Goal: Task Accomplishment & Management: Complete application form

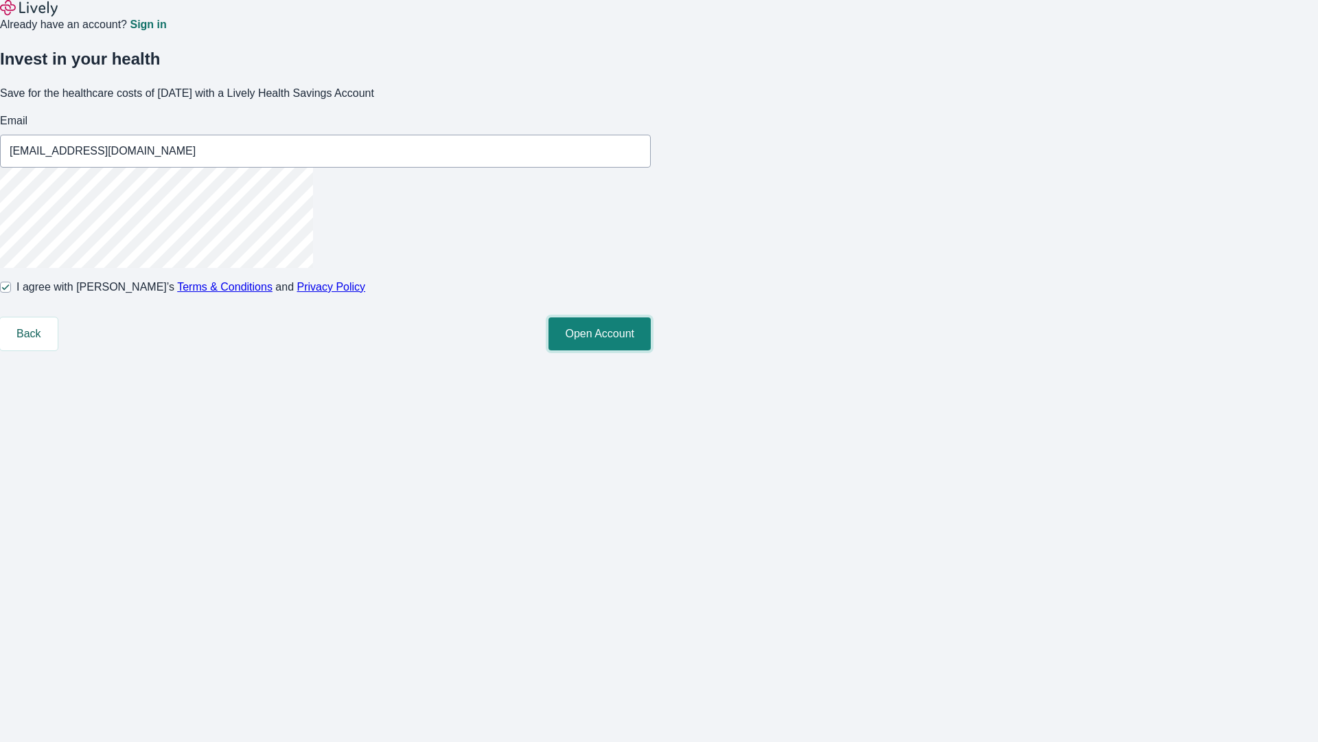
click at [651, 350] on button "Open Account" at bounding box center [600, 333] width 102 height 33
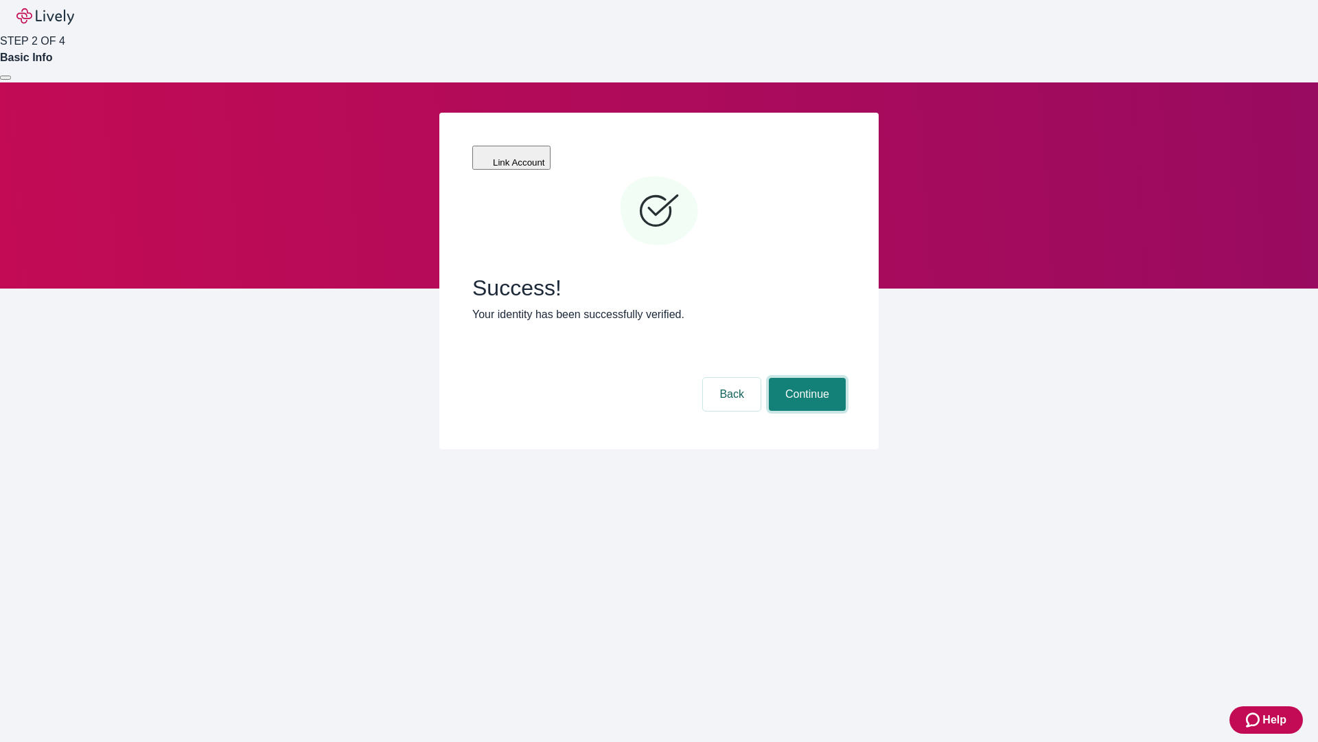
click at [805, 378] on button "Continue" at bounding box center [807, 394] width 77 height 33
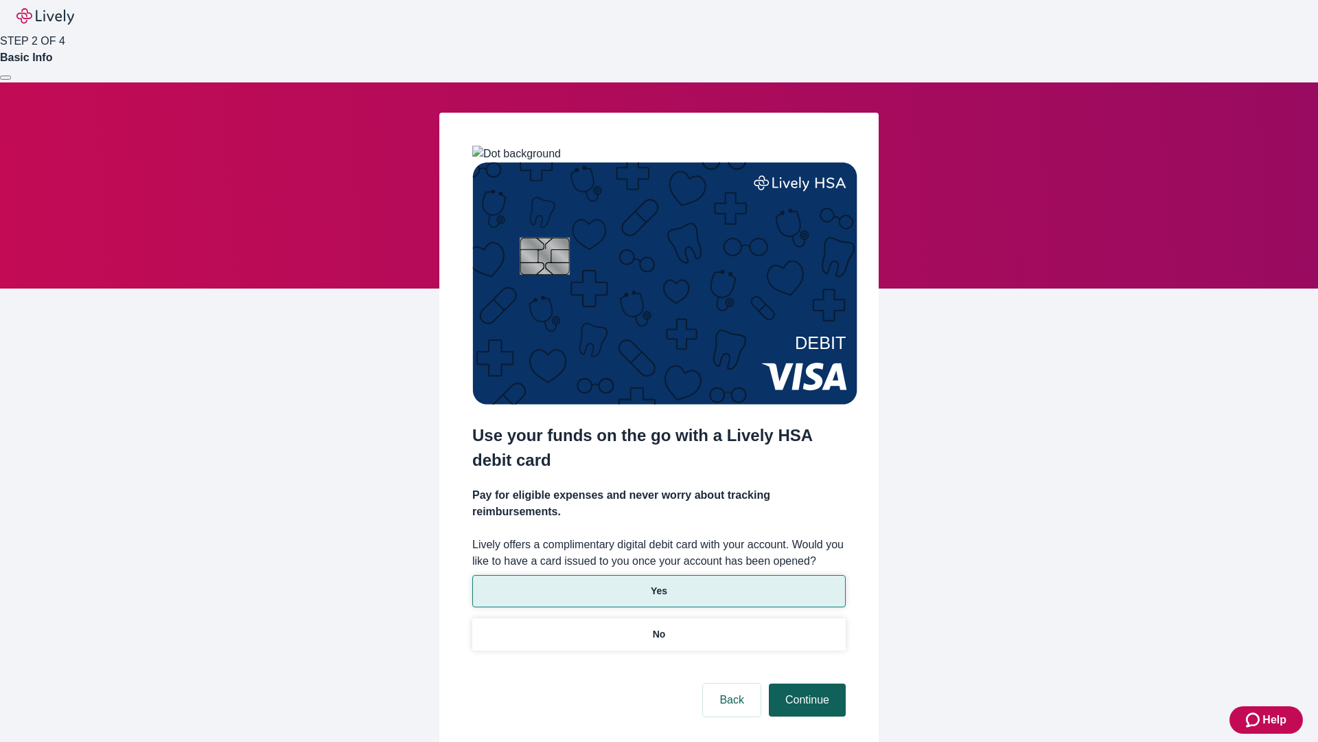
click at [658, 627] on p "No" at bounding box center [659, 634] width 13 height 14
click at [805, 683] on button "Continue" at bounding box center [807, 699] width 77 height 33
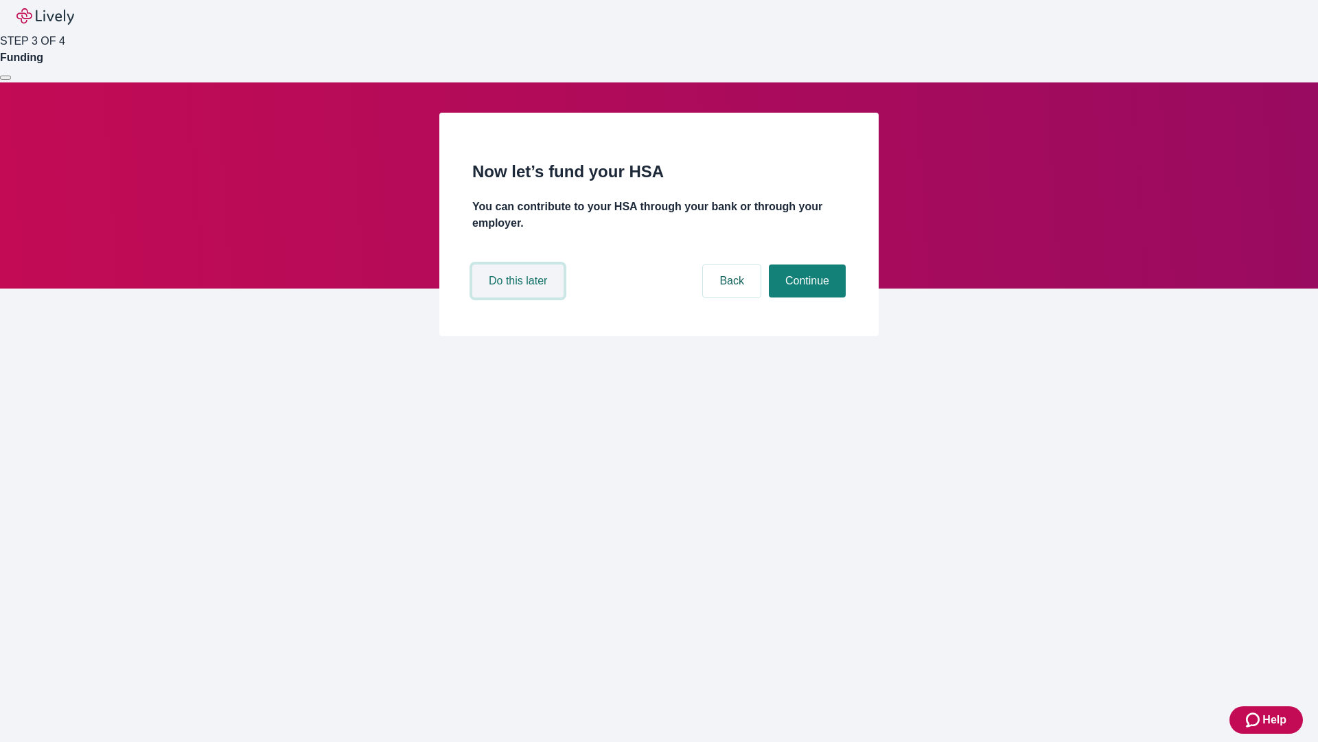
click at [520, 297] on button "Do this later" at bounding box center [517, 280] width 91 height 33
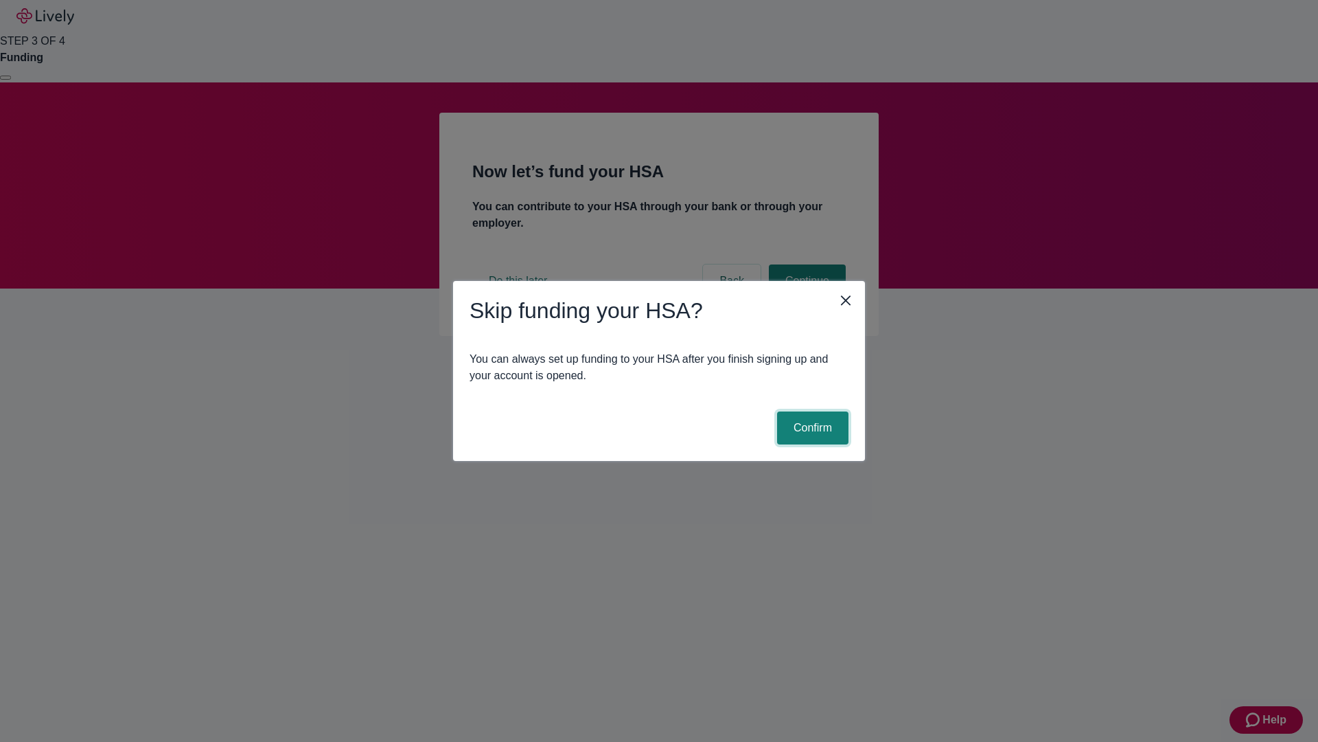
click at [811, 428] on button "Confirm" at bounding box center [812, 427] width 71 height 33
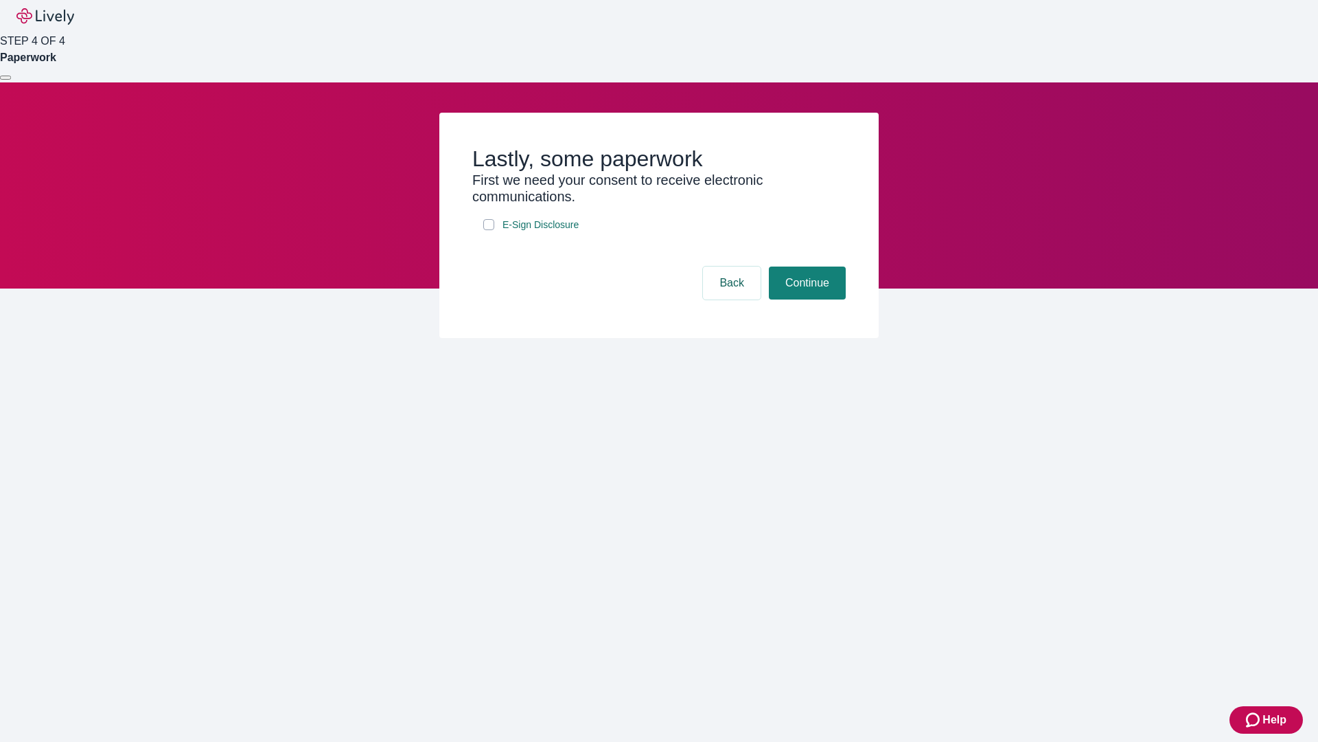
click at [489, 230] on input "E-Sign Disclosure" at bounding box center [488, 224] width 11 height 11
checkbox input "true"
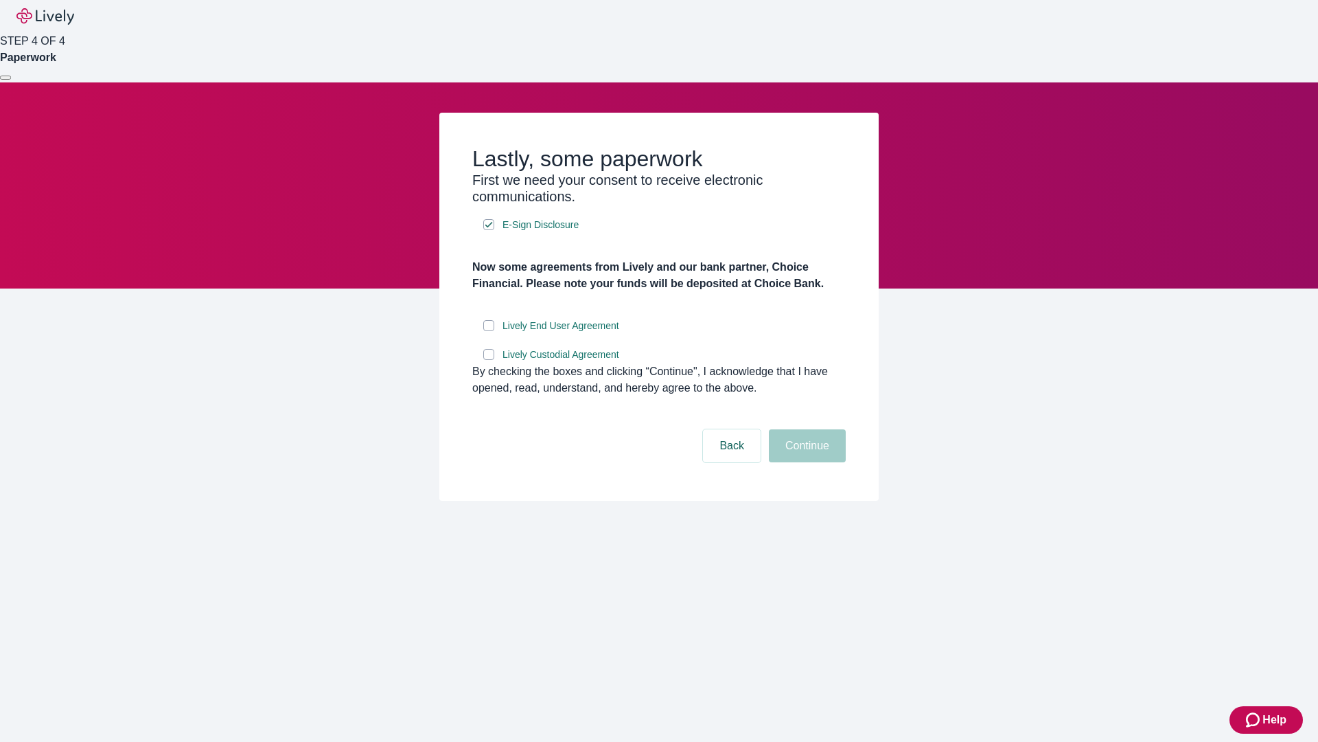
click at [489, 331] on input "Lively End User Agreement" at bounding box center [488, 325] width 11 height 11
checkbox input "true"
click at [489, 360] on input "Lively Custodial Agreement" at bounding box center [488, 354] width 11 height 11
checkbox input "true"
click at [805, 462] on button "Continue" at bounding box center [807, 445] width 77 height 33
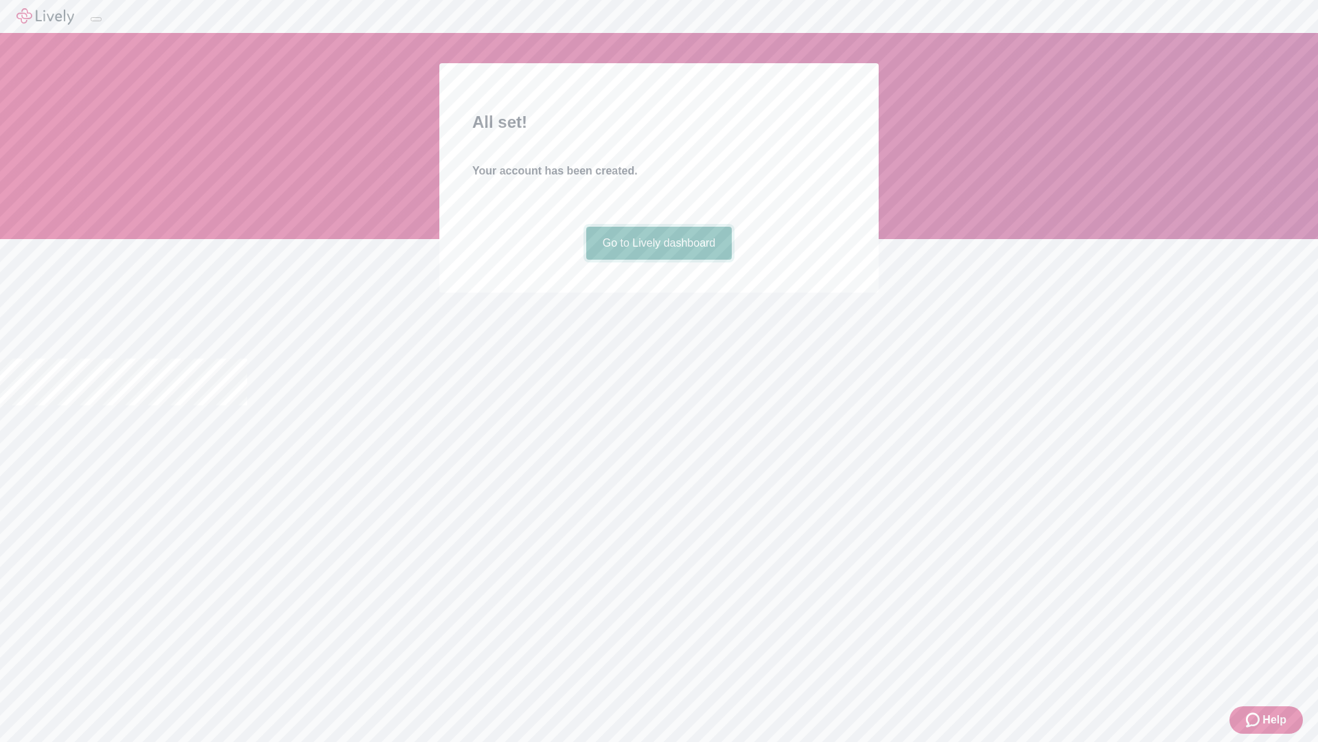
click at [658, 260] on link "Go to Lively dashboard" at bounding box center [659, 243] width 146 height 33
